Goal: Task Accomplishment & Management: Use online tool/utility

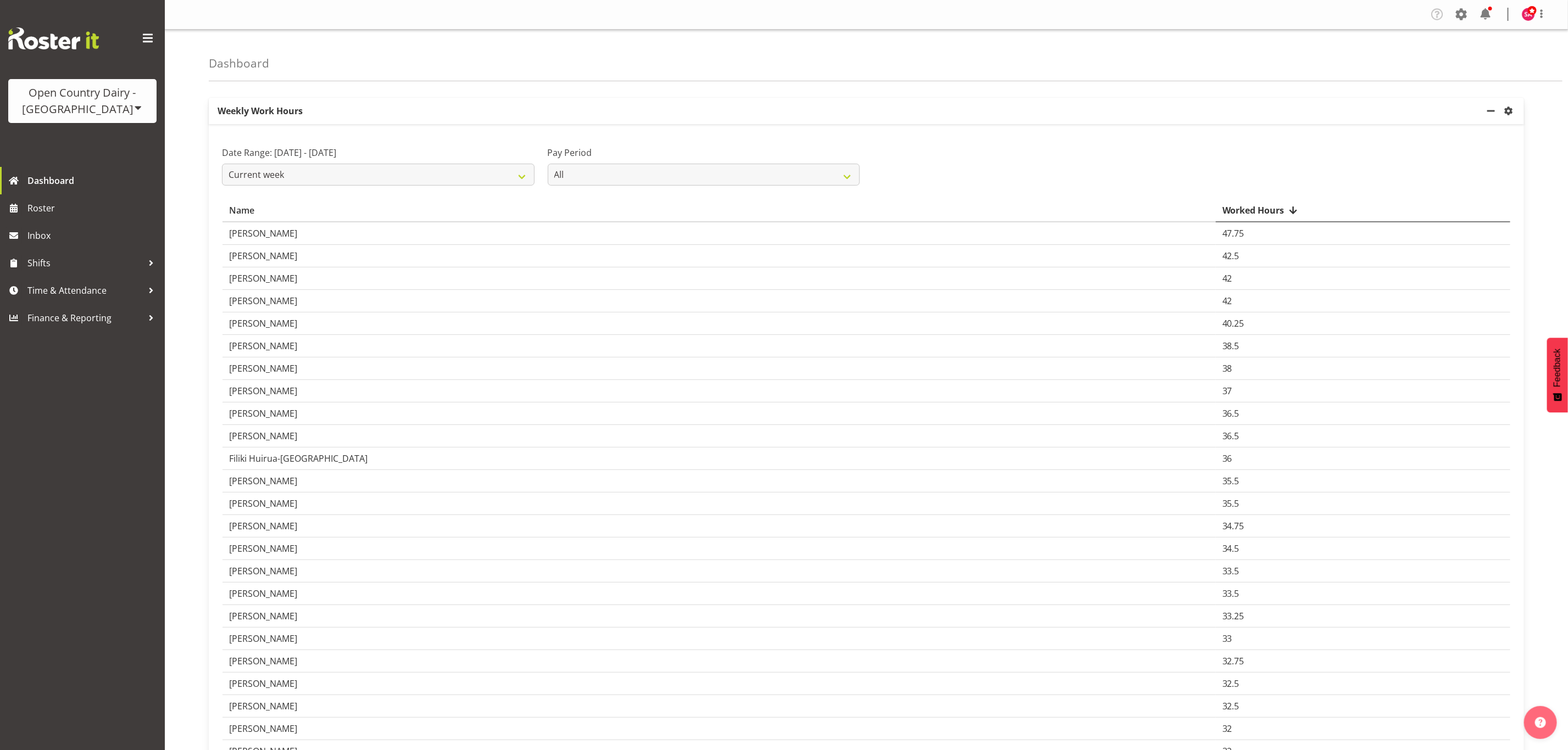
click at [43, 285] on span "Time & Attendance" at bounding box center [84, 290] width 115 height 17
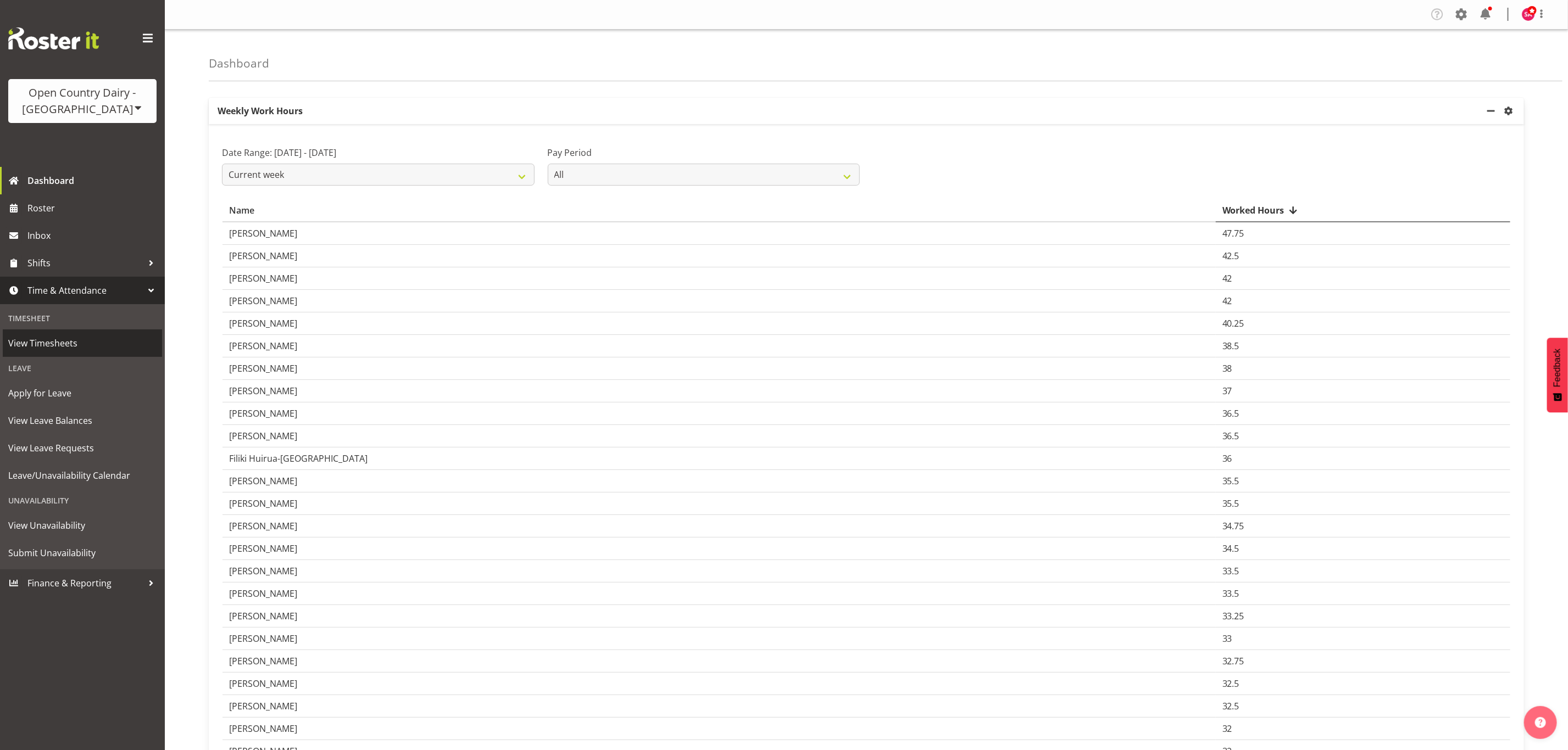
click at [61, 350] on span "View Timesheets" at bounding box center [82, 344] width 148 height 17
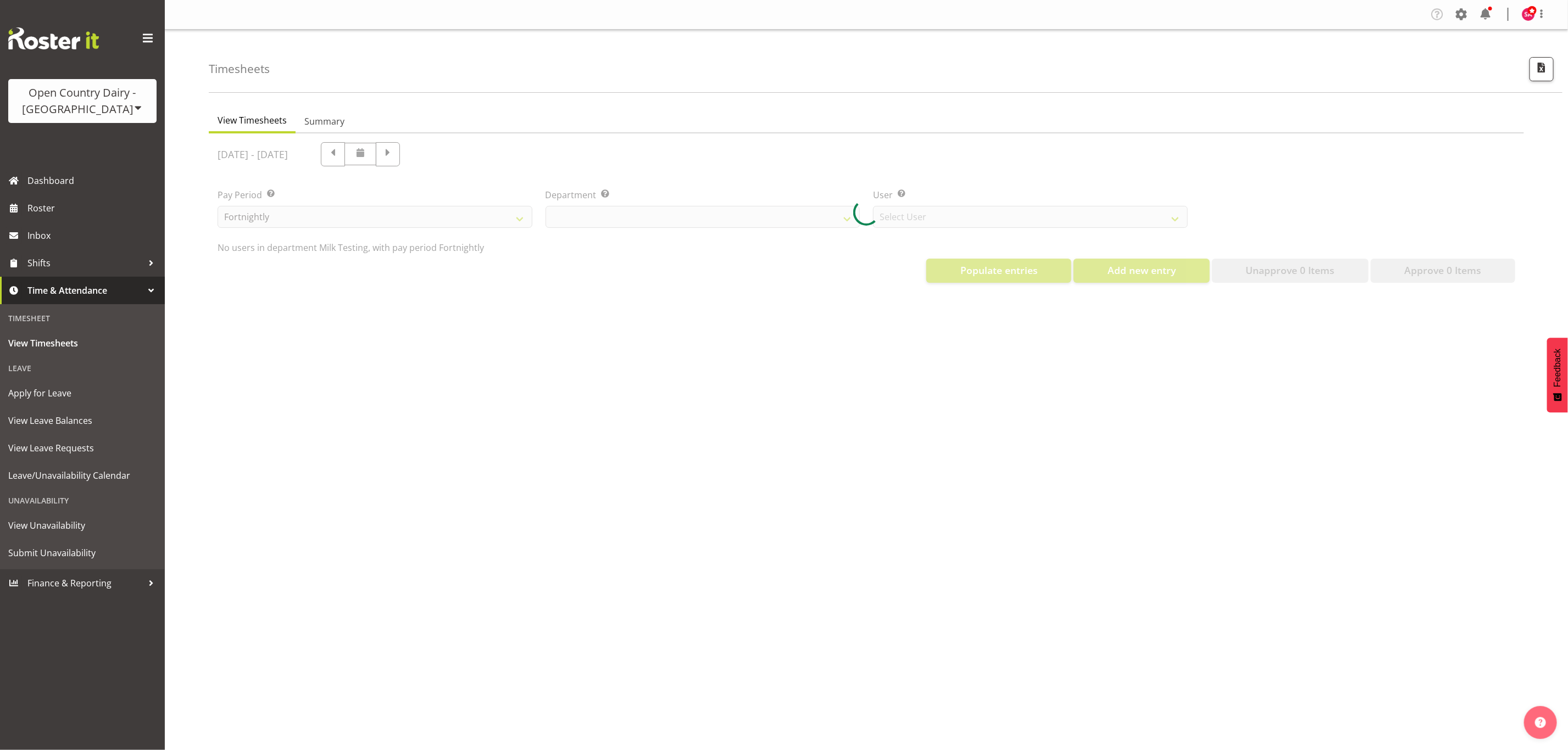
select select "733"
select select "7414"
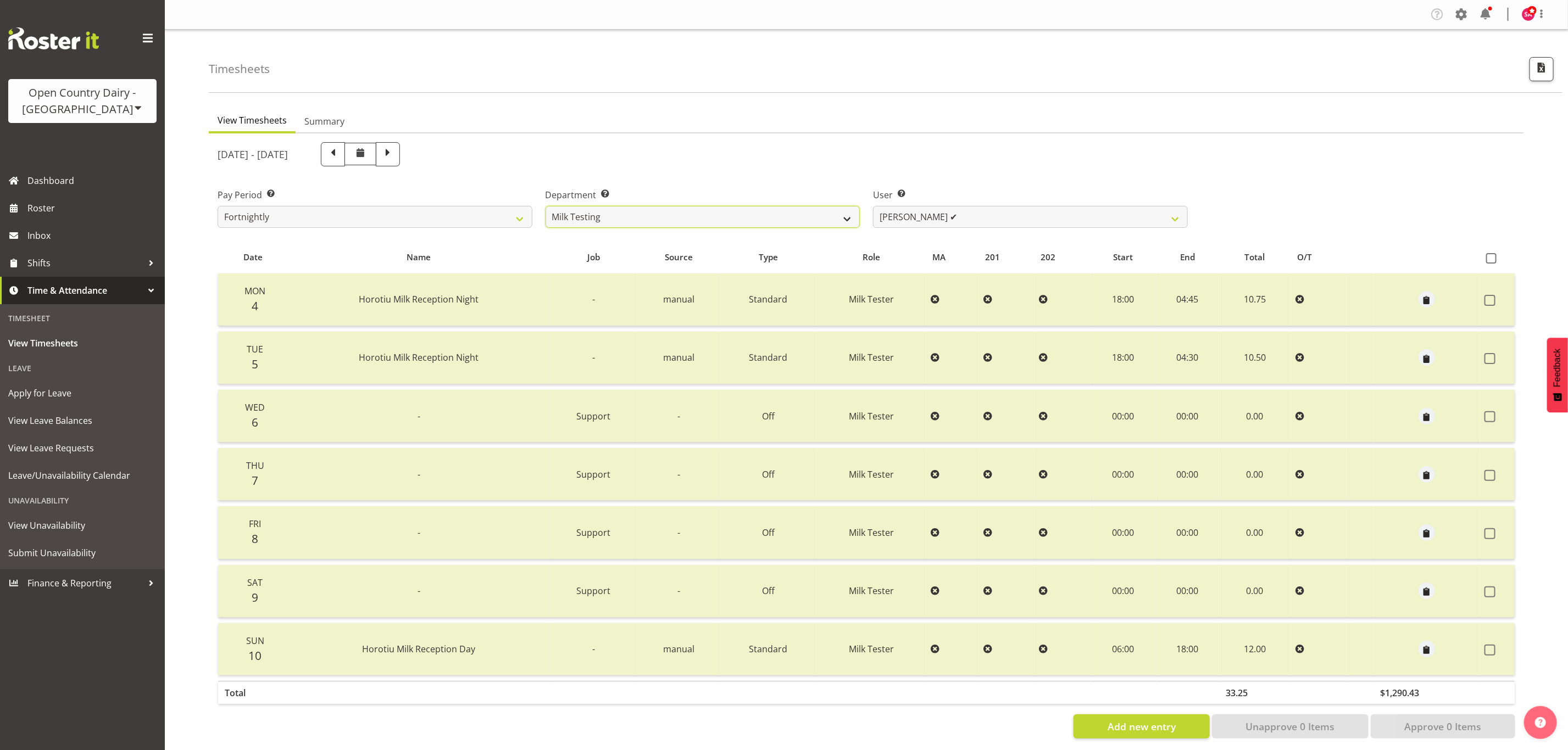
click at [634, 216] on select "701 702 703 704 705 706 707 708 709 710 711 712 713 714 715 716 717 718 719 720" at bounding box center [703, 216] width 315 height 22
select select "885"
click at [545, 206] on select "701 702 703 704 705 706 707 708 709 710 711 712 713 714 715 716 717 718 719 720" at bounding box center [703, 216] width 315 height 22
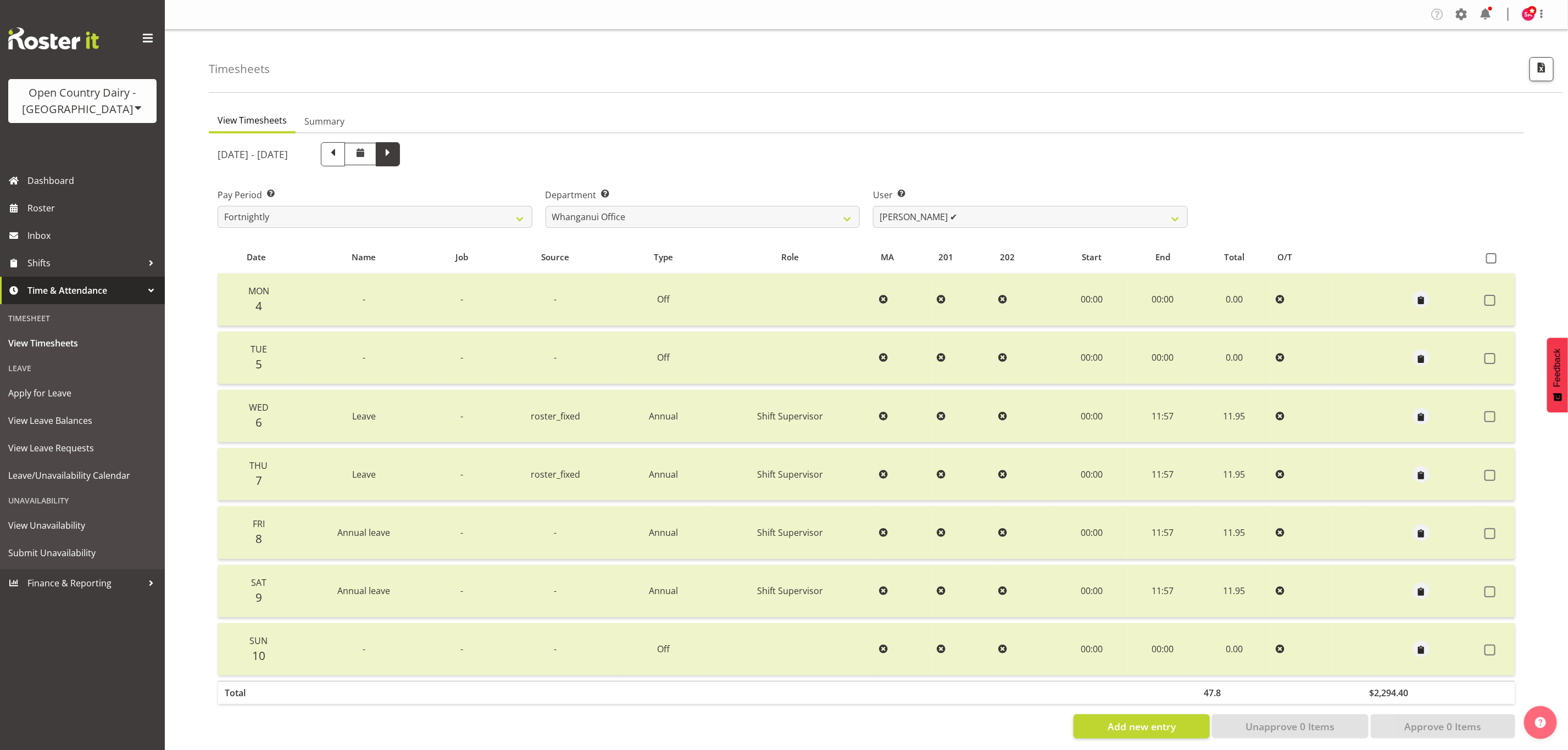
click at [395, 151] on span at bounding box center [387, 153] width 14 height 14
select select
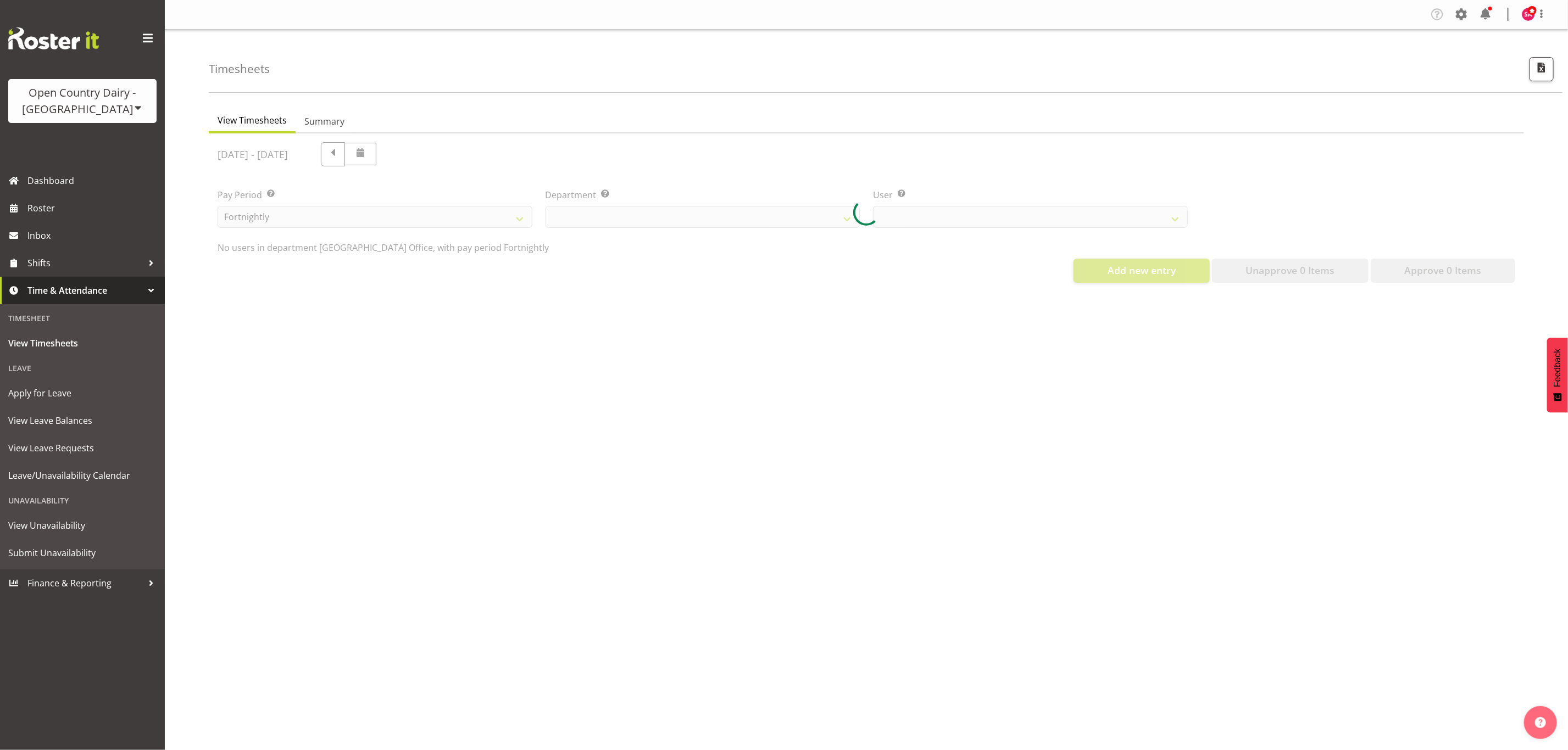
select select "885"
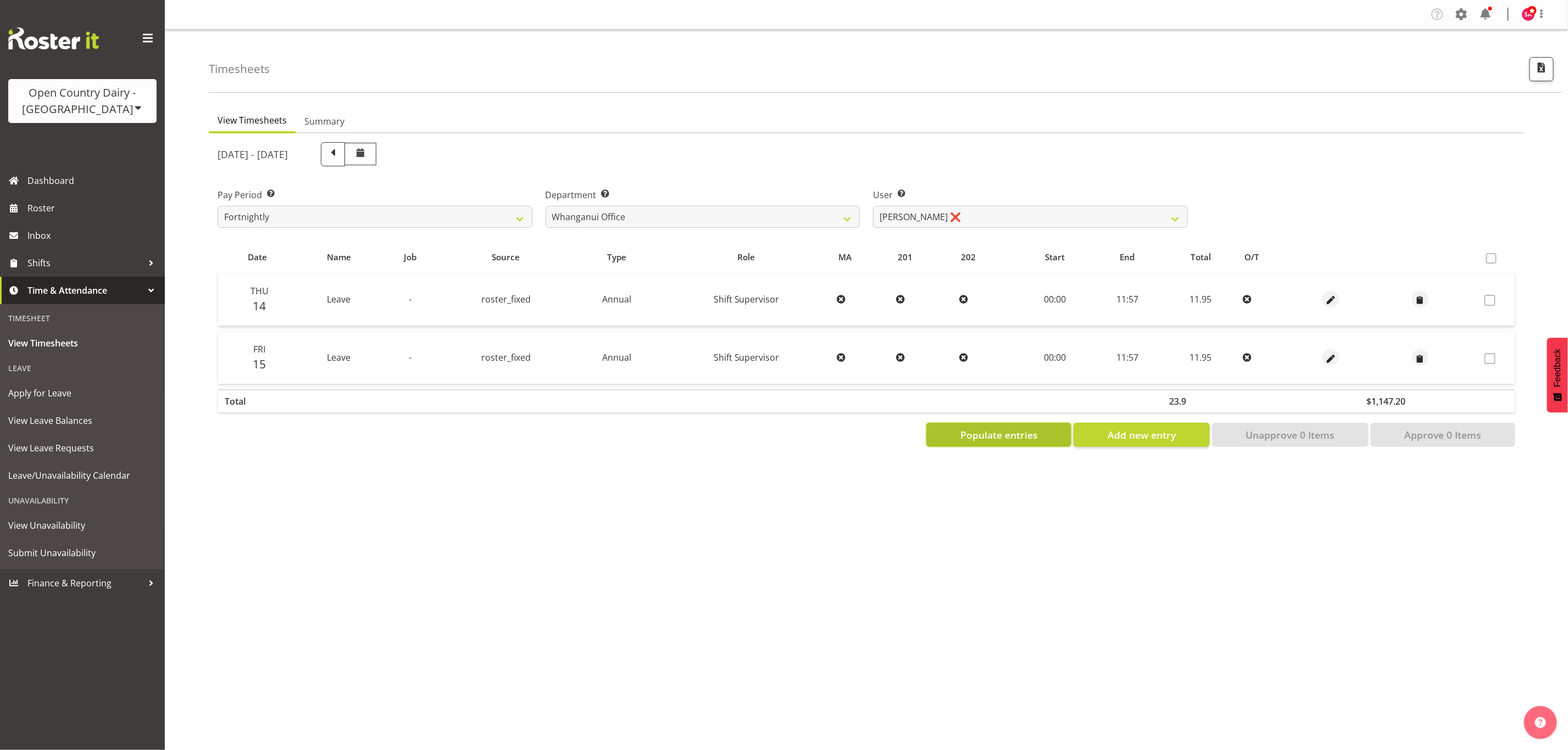
click at [1002, 429] on span "Populate entries" at bounding box center [998, 434] width 78 height 14
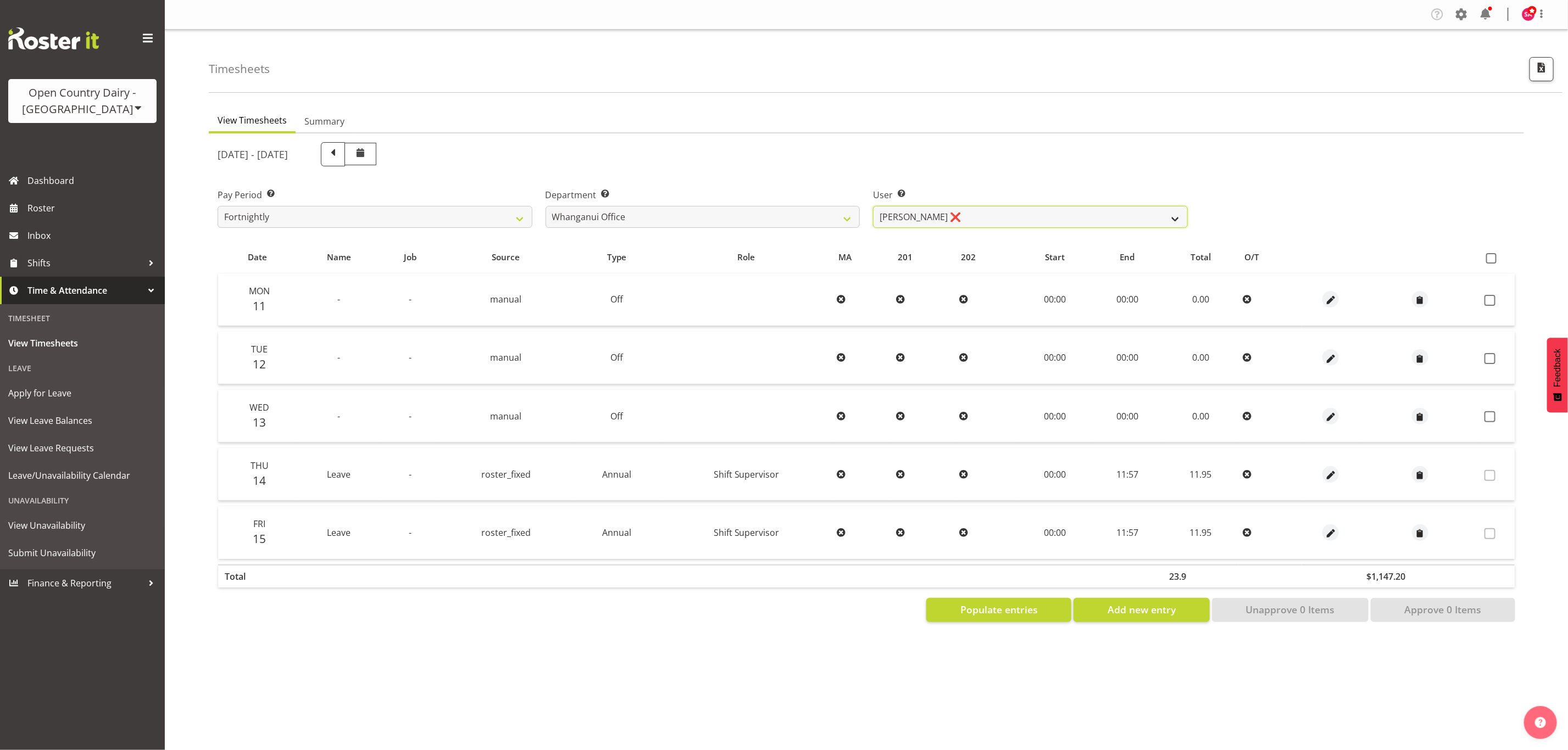
click at [946, 214] on select "[PERSON_NAME] ❌ [PERSON_NAME] ❌ [PERSON_NAME] ❌ [PERSON_NAME] ❌ [PERSON_NAME] ✔" at bounding box center [1030, 216] width 315 height 22
click at [873, 206] on select "[PERSON_NAME] ❌ [PERSON_NAME] ❌ [PERSON_NAME] ❌ [PERSON_NAME] ❌ [PERSON_NAME] ✔" at bounding box center [1030, 216] width 315 height 22
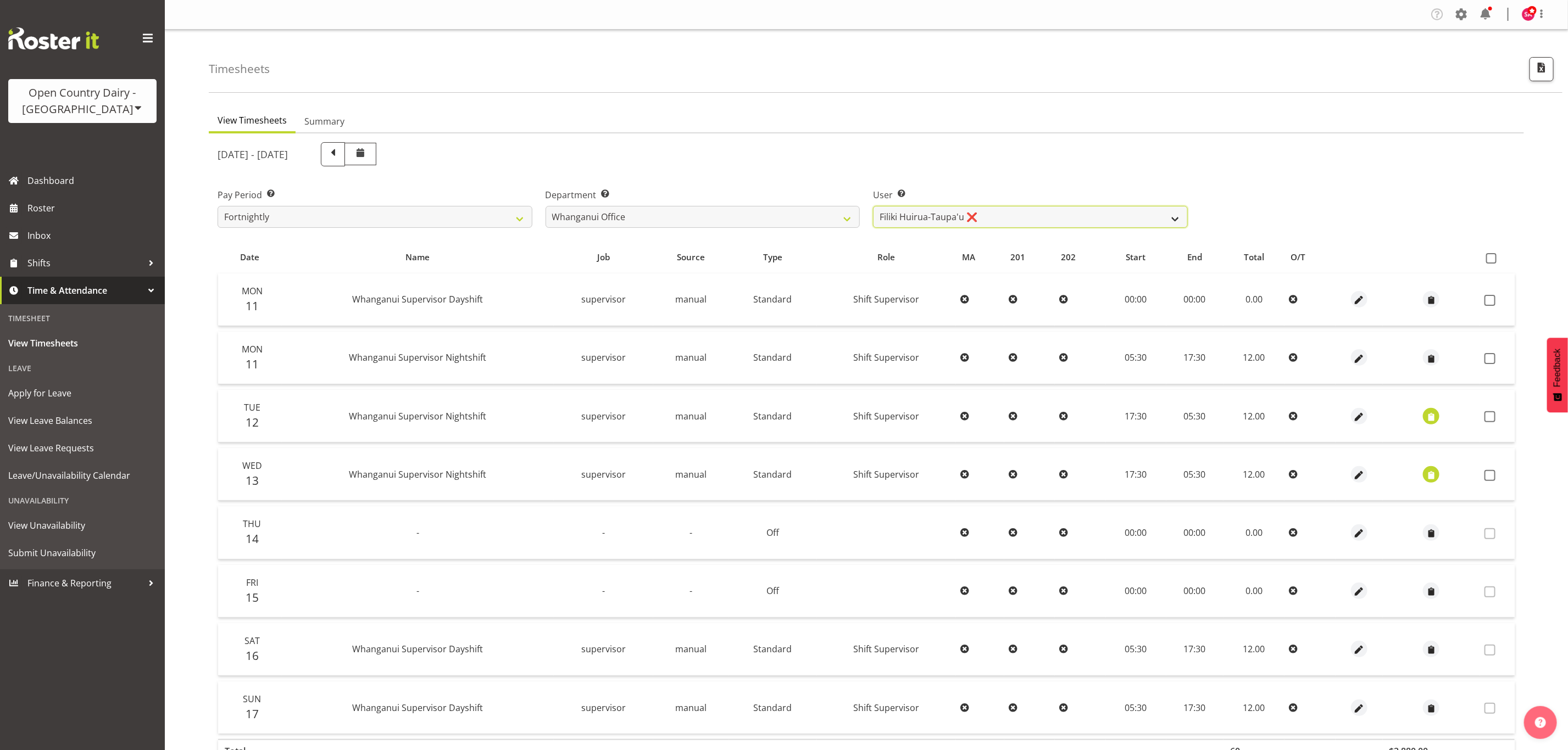
click at [974, 213] on select "[PERSON_NAME] ❌ [PERSON_NAME] ❌ [PERSON_NAME] ❌ [PERSON_NAME] ❌ [PERSON_NAME] ✔" at bounding box center [1030, 216] width 315 height 22
click at [873, 206] on select "[PERSON_NAME] ❌ [PERSON_NAME] ❌ [PERSON_NAME] ❌ [PERSON_NAME] ❌ [PERSON_NAME] ✔" at bounding box center [1030, 216] width 315 height 22
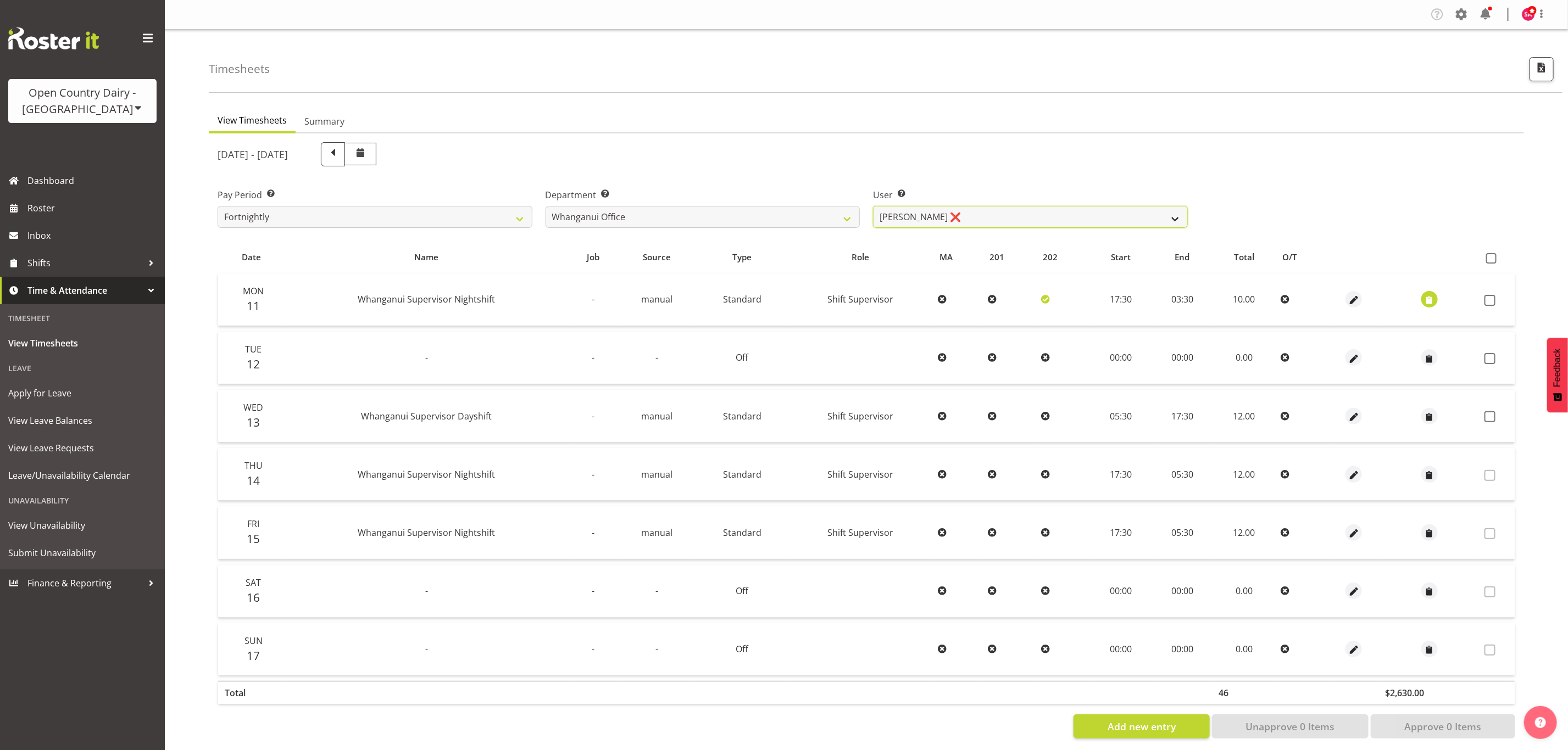
click at [984, 214] on select "[PERSON_NAME] ❌ [PERSON_NAME] ❌ [PERSON_NAME] ❌ [PERSON_NAME] ❌ [PERSON_NAME] ✔" at bounding box center [1030, 216] width 315 height 22
select select "7445"
click at [873, 206] on select "[PERSON_NAME] ❌ [PERSON_NAME] ❌ [PERSON_NAME] ❌ [PERSON_NAME] ❌ [PERSON_NAME] ✔" at bounding box center [1030, 216] width 315 height 22
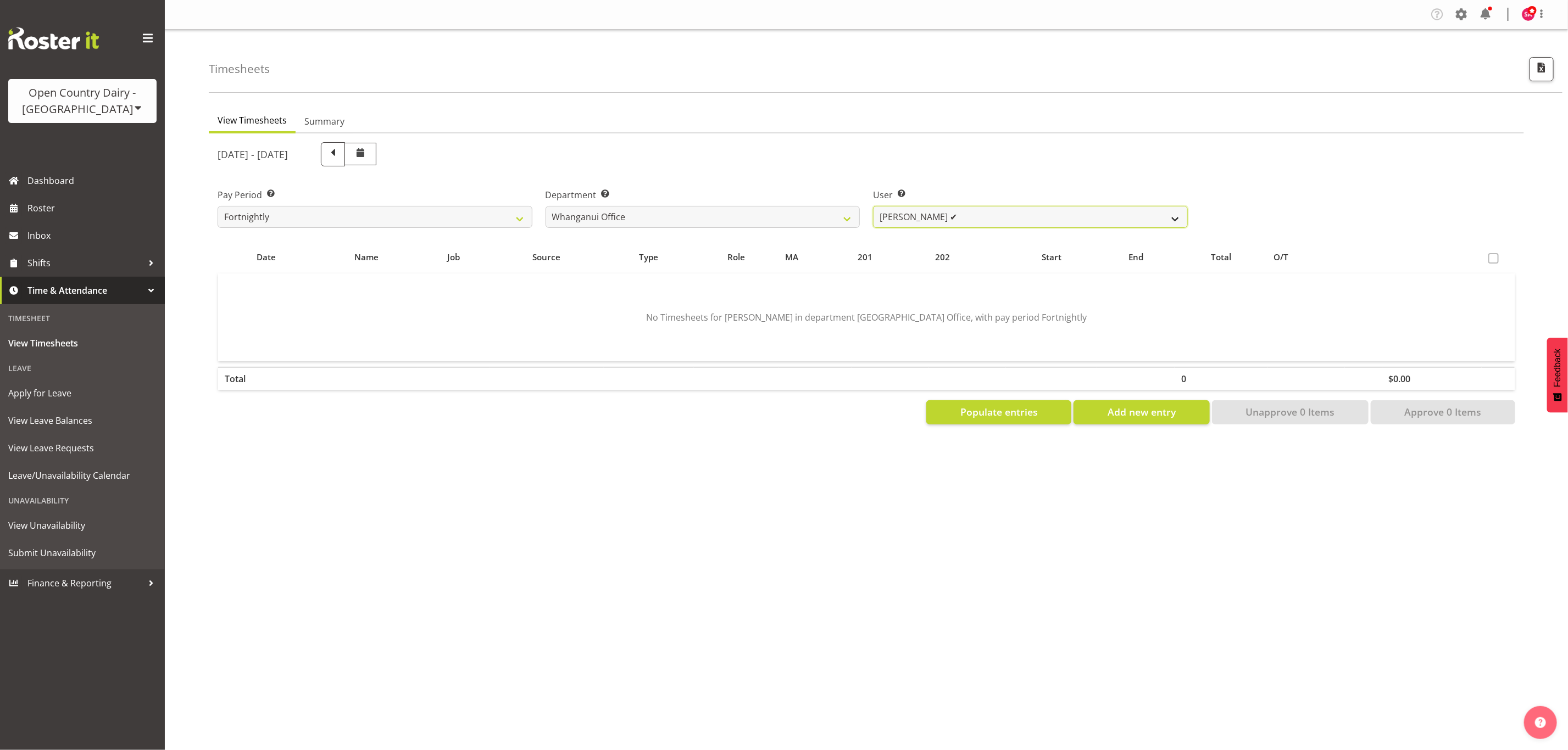
click at [968, 212] on select "[PERSON_NAME] ❌ [PERSON_NAME] ❌ [PERSON_NAME] ❌ [PERSON_NAME] ❌ [PERSON_NAME] ✔" at bounding box center [1030, 216] width 315 height 22
click at [873, 206] on select "[PERSON_NAME] ❌ [PERSON_NAME] ❌ [PERSON_NAME] ❌ [PERSON_NAME] ❌ [PERSON_NAME] ✔" at bounding box center [1030, 216] width 315 height 22
click at [973, 409] on span "Populate entries" at bounding box center [998, 411] width 78 height 14
